Goal: Use online tool/utility: Utilize a website feature to perform a specific function

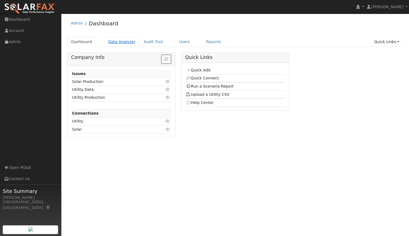
click at [125, 42] on link "Data Analyzer" at bounding box center [121, 42] width 35 height 10
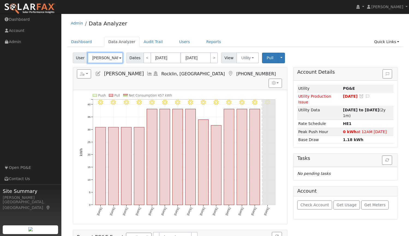
click at [116, 57] on input "Ana Corral" at bounding box center [105, 57] width 35 height 11
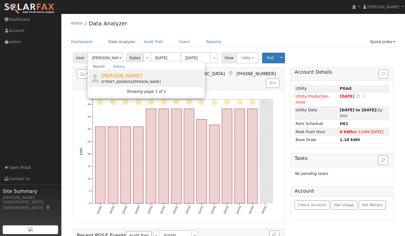
click at [110, 81] on div "[STREET_ADDRESS][PERSON_NAME]" at bounding box center [151, 81] width 101 height 5
type input "[PERSON_NAME]"
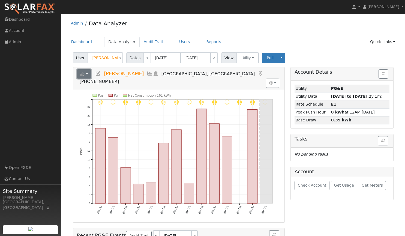
click at [88, 74] on button "button" at bounding box center [84, 73] width 14 height 9
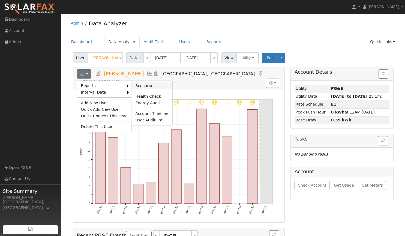
click at [139, 86] on link "Scenario" at bounding box center [152, 85] width 41 height 7
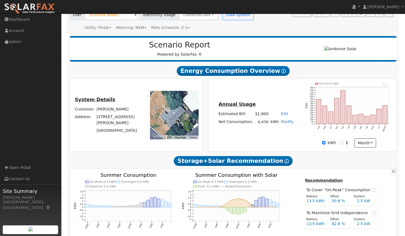
scroll to position [46, 0]
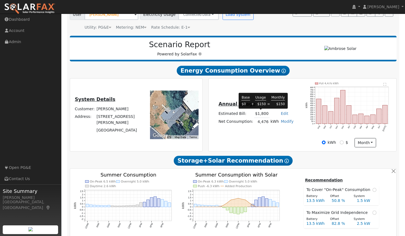
type input "6345"
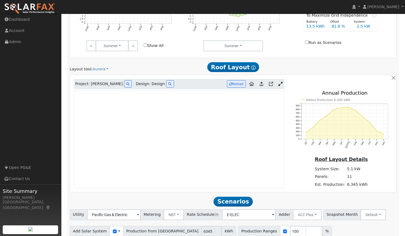
scroll to position [267, 0]
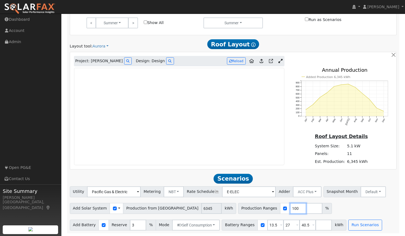
drag, startPoint x: 258, startPoint y: 208, endPoint x: 246, endPoint y: 210, distance: 12.7
click at [246, 210] on div "Production Ranges 100 %" at bounding box center [285, 208] width 94 height 11
type input "142"
click at [353, 225] on button "Run Scenarios" at bounding box center [365, 225] width 34 height 11
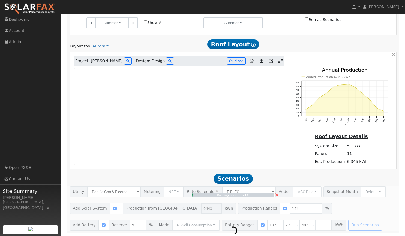
type input "6.0"
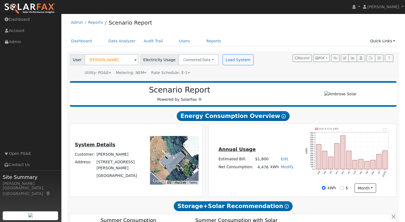
scroll to position [0, 0]
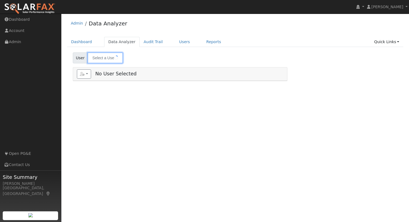
type input "[PERSON_NAME]"
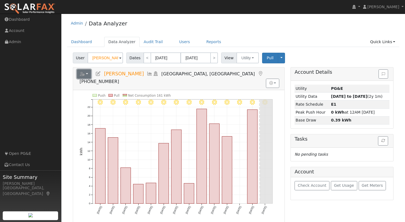
click at [84, 74] on icon "button" at bounding box center [82, 74] width 5 height 4
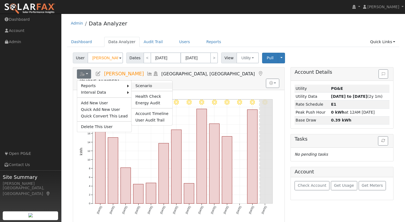
click at [141, 86] on link "Scenario" at bounding box center [152, 85] width 41 height 7
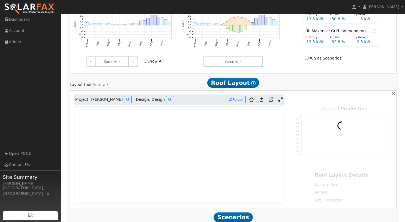
scroll to position [228, 0]
type input "6347"
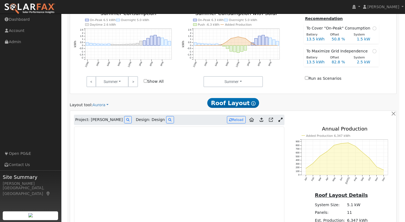
scroll to position [281, 0]
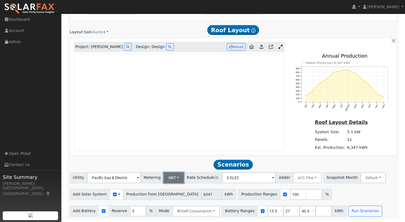
click at [174, 178] on button "NBT" at bounding box center [174, 177] width 20 height 11
click at [171, 188] on link "NEM" at bounding box center [178, 190] width 38 height 8
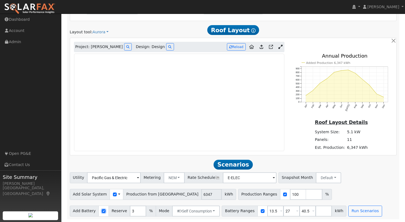
click at [102, 211] on input "checkbox" at bounding box center [104, 211] width 4 height 4
checkbox input "false"
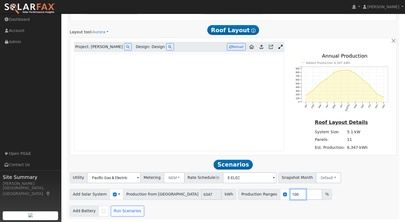
drag, startPoint x: 258, startPoint y: 195, endPoint x: 247, endPoint y: 195, distance: 11.5
click at [247, 195] on div "Production Ranges 100 %" at bounding box center [285, 194] width 94 height 11
type input "143"
click at [351, 169] on h2 "Scenarios Scenario" at bounding box center [233, 164] width 327 height 10
click at [126, 210] on button "Run Scenarios" at bounding box center [128, 210] width 34 height 11
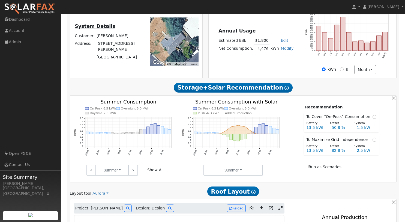
scroll to position [106, 0]
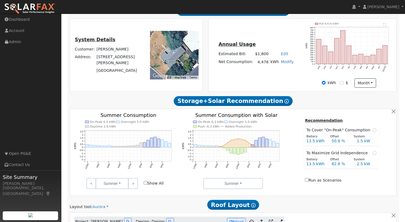
type input "6.1"
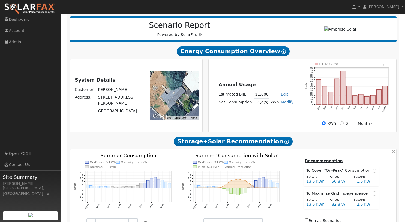
scroll to position [65, 0]
